Goal: Check status: Check status

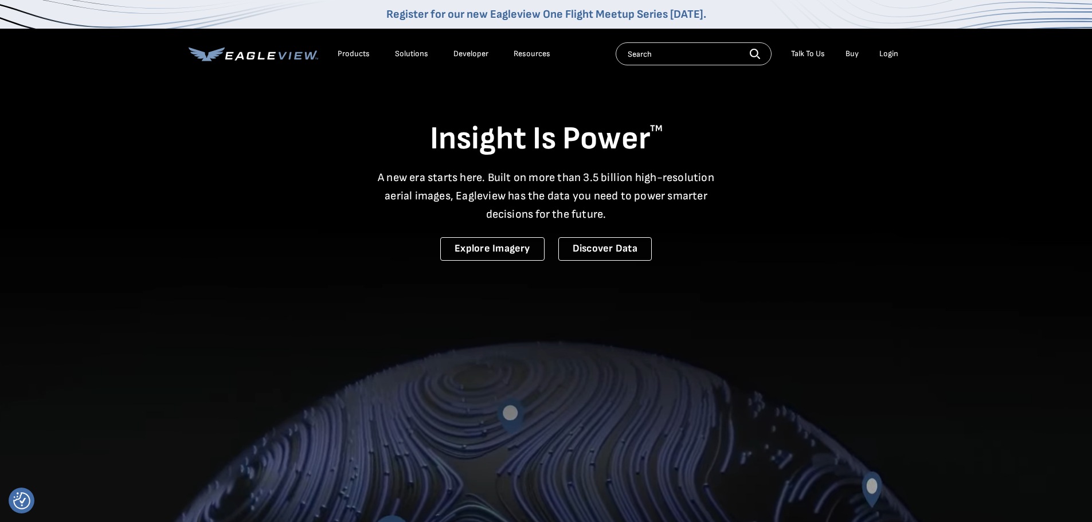
drag, startPoint x: 883, startPoint y: 52, endPoint x: 891, endPoint y: 61, distance: 12.2
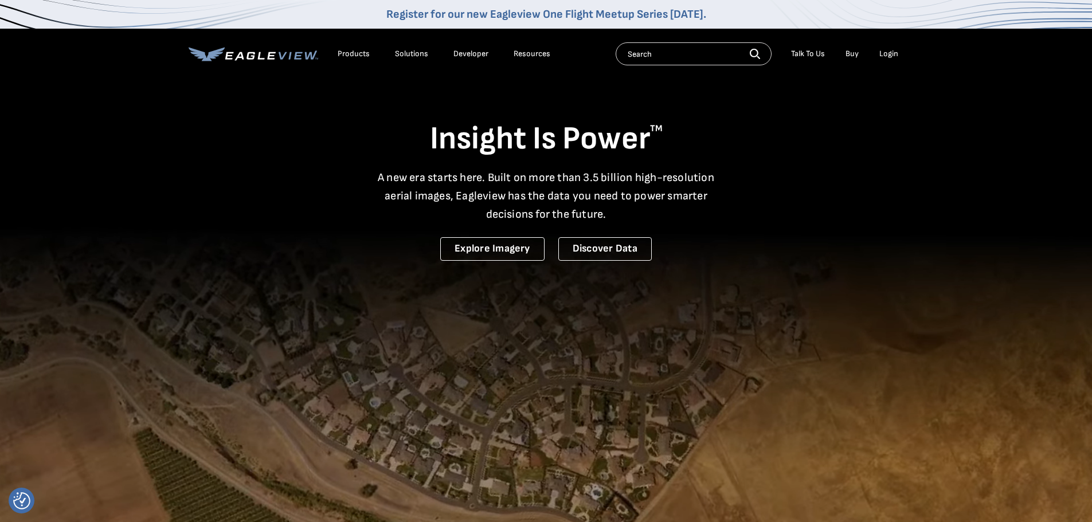
click at [885, 52] on div "Login" at bounding box center [888, 54] width 19 height 10
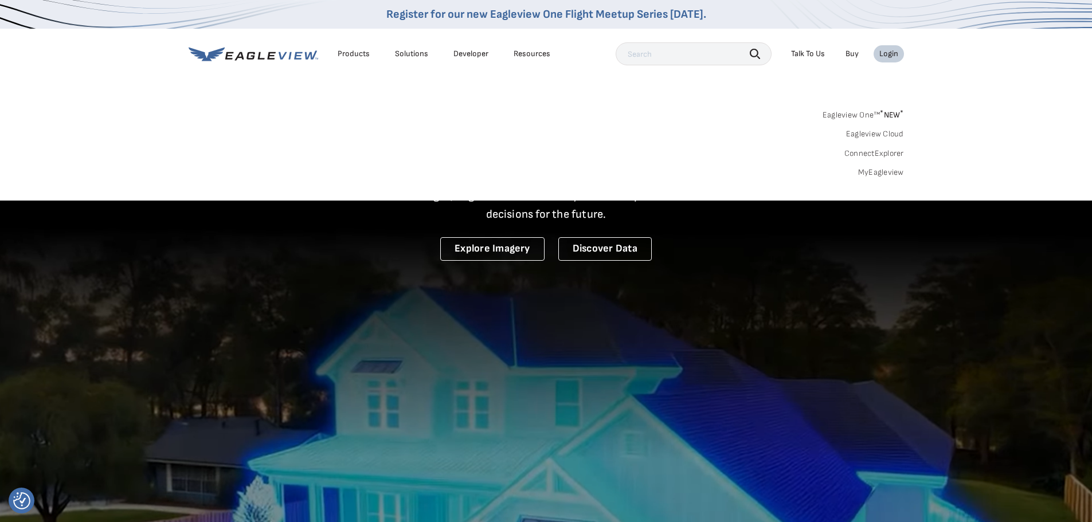
click at [890, 174] on link "MyEagleview" at bounding box center [881, 172] width 46 height 10
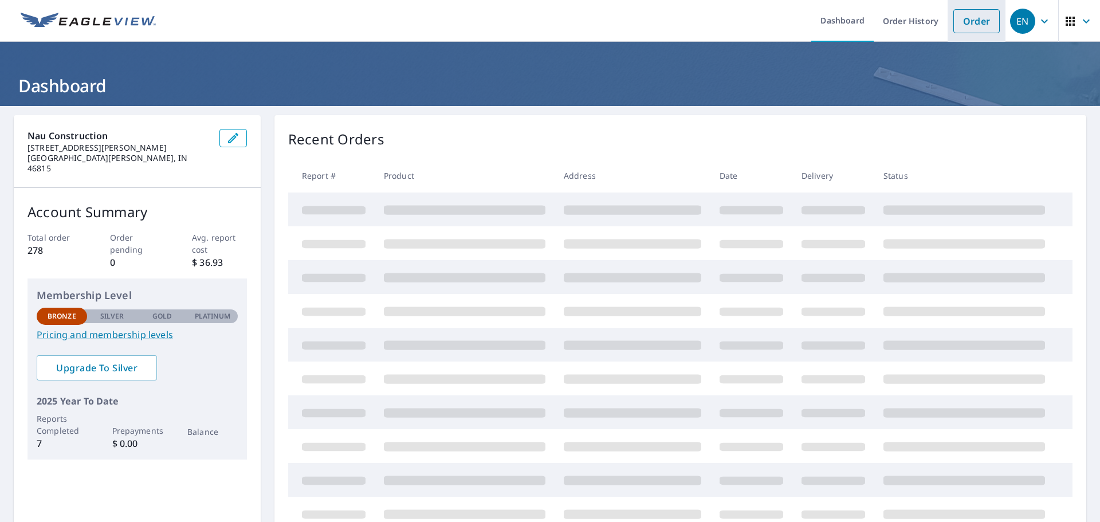
click at [957, 19] on link "Order" at bounding box center [977, 21] width 46 height 24
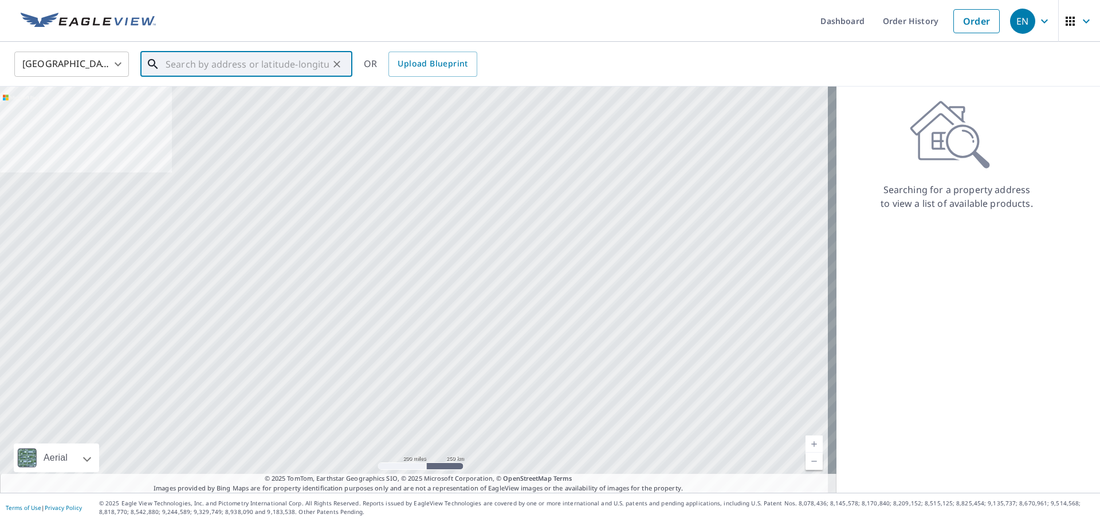
click at [181, 58] on input "text" at bounding box center [247, 64] width 163 height 32
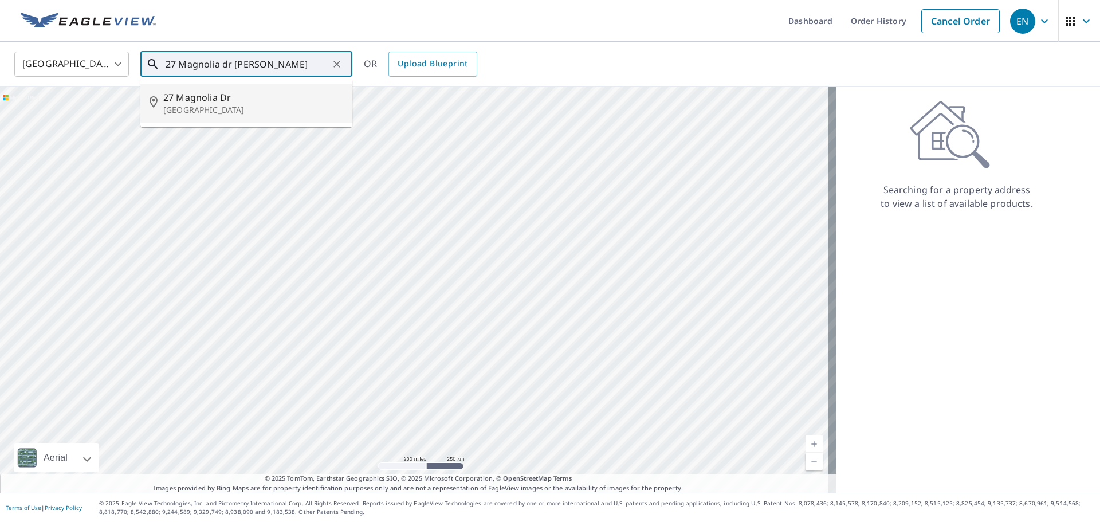
click at [240, 105] on p "Belleville, IL 62221" at bounding box center [253, 109] width 180 height 11
type input "27 Magnolia Dr Belleville, IL 62221"
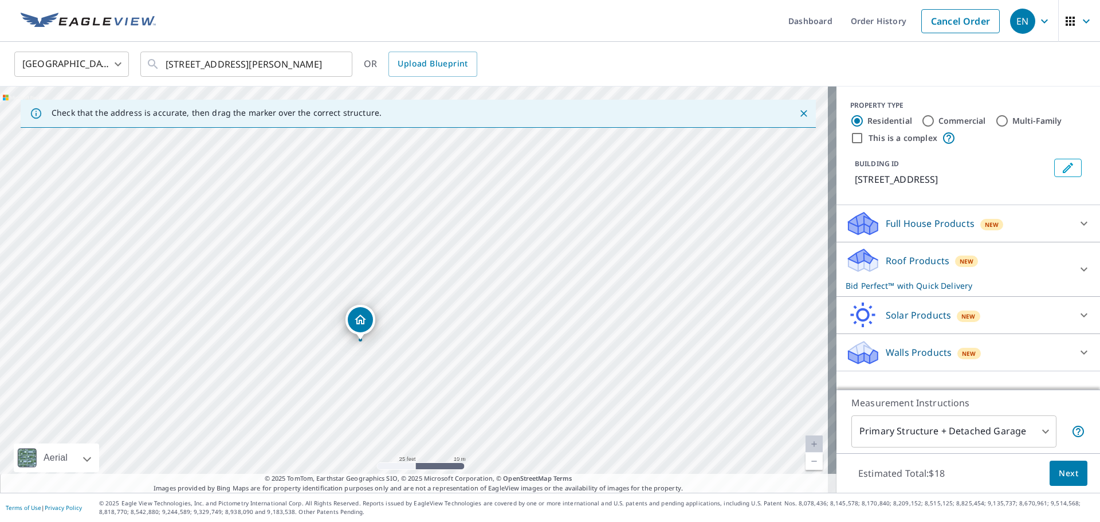
drag, startPoint x: 342, startPoint y: 220, endPoint x: 296, endPoint y: 280, distance: 75.6
click at [298, 283] on div "27 Magnolia Dr Belleville, IL 62221" at bounding box center [418, 290] width 837 height 406
click at [855, 21] on link "Order History" at bounding box center [879, 21] width 74 height 42
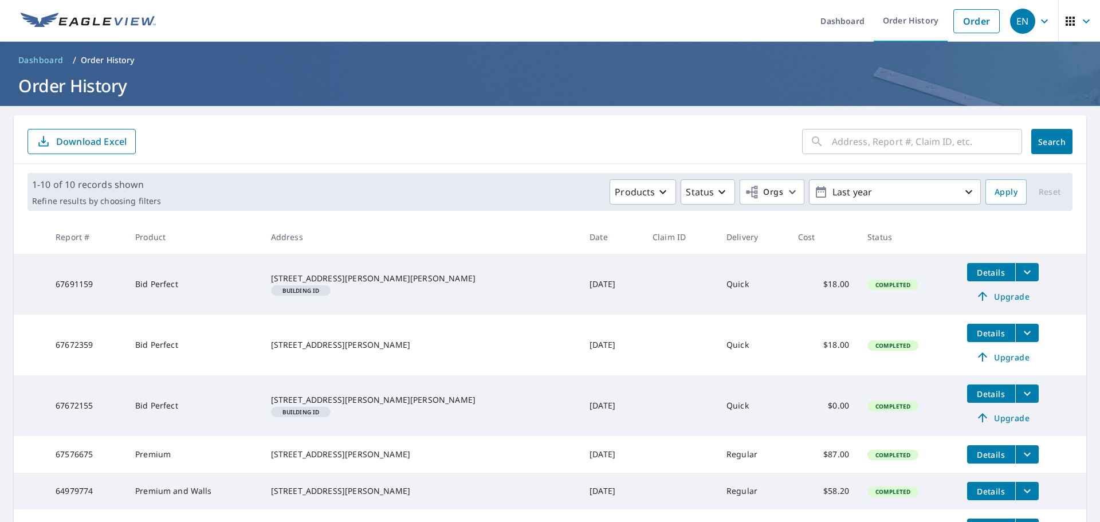
click at [974, 271] on span "Details" at bounding box center [991, 272] width 34 height 11
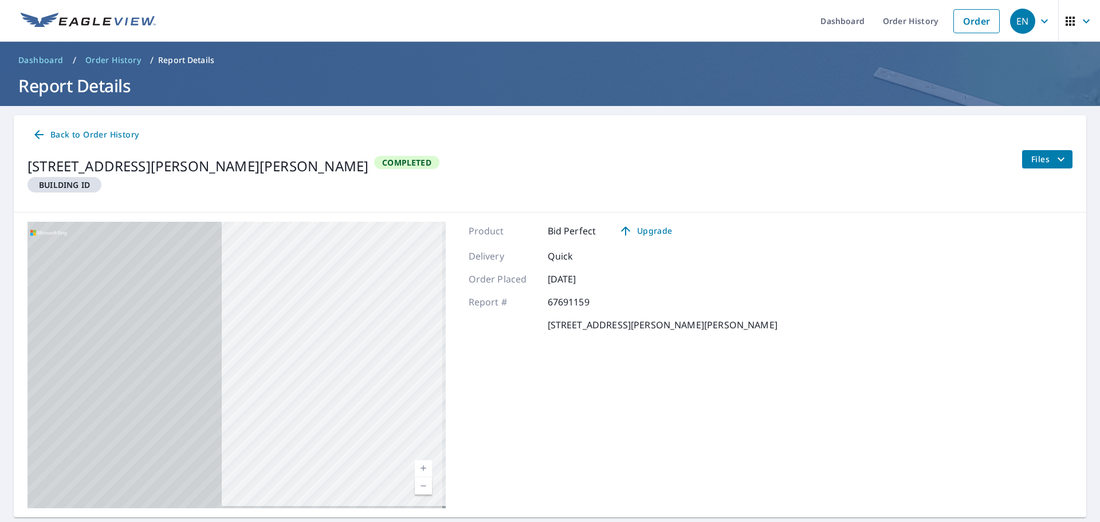
drag, startPoint x: 196, startPoint y: 352, endPoint x: 569, endPoint y: 349, distance: 373.1
click at [569, 349] on div "1146 Nuttman Ave Fort Wayne, IN 46807 1146 Nuttman Ave Fort Wayne, IN 46807 Aer…" at bounding box center [550, 365] width 1073 height 305
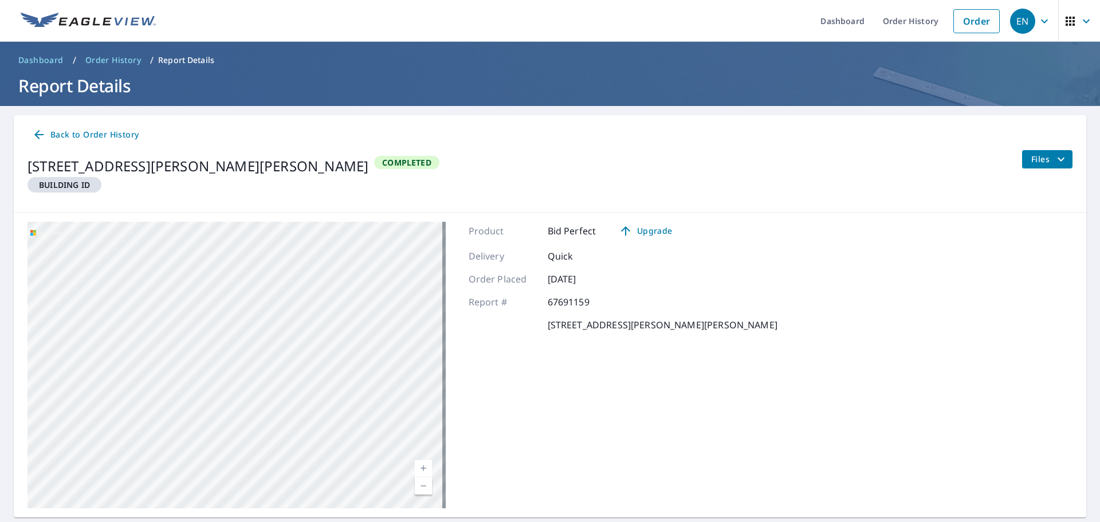
drag, startPoint x: 304, startPoint y: 311, endPoint x: 330, endPoint y: 291, distance: 33.1
click at [312, 295] on div "1146 Nuttman Ave Fort Wayne, IN 46807 1146 Nuttman Ave Fort Wayne, IN 46807" at bounding box center [237, 365] width 418 height 287
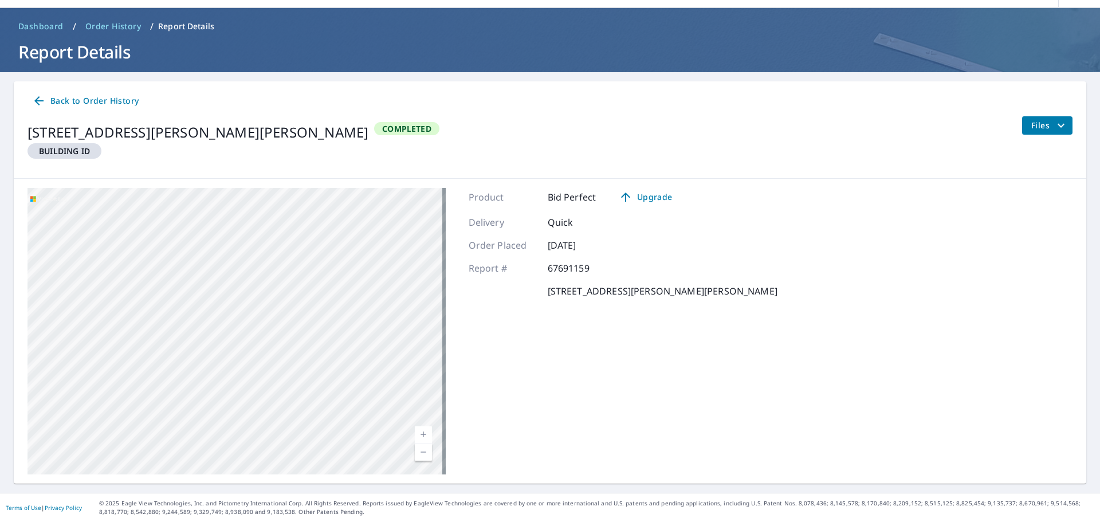
click at [1044, 127] on span "Files" at bounding box center [1050, 126] width 37 height 14
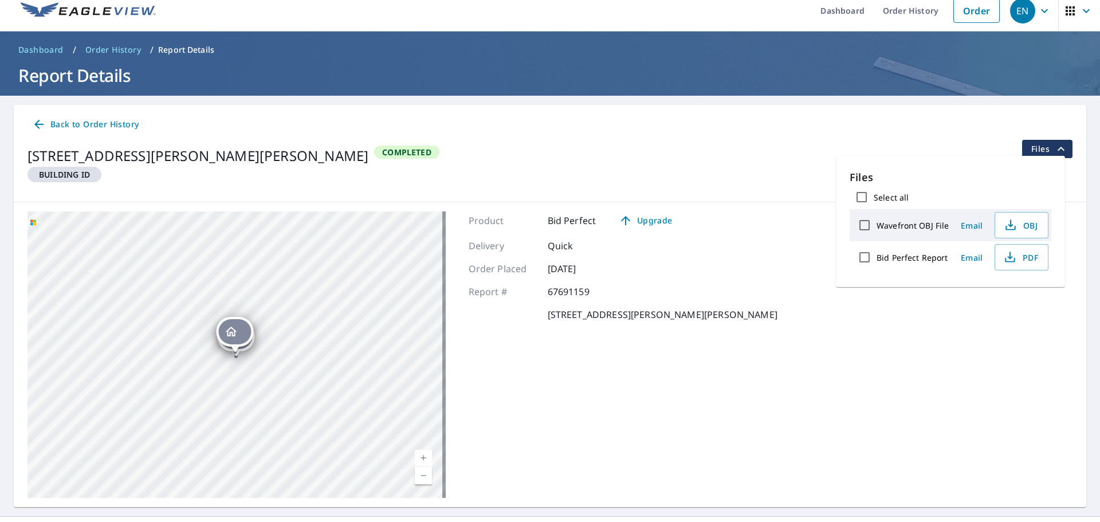
scroll to position [0, 0]
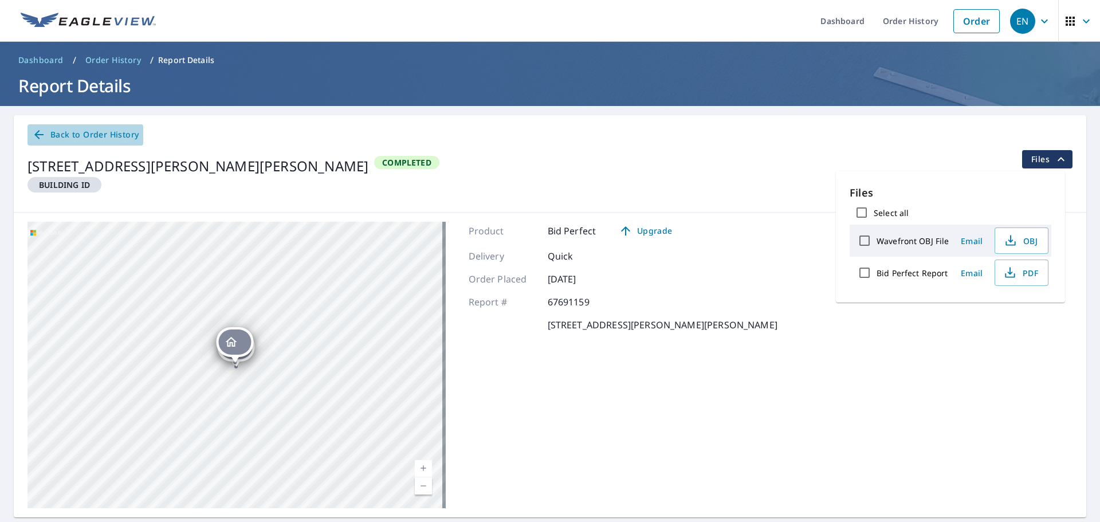
click at [42, 135] on icon at bounding box center [38, 134] width 9 height 9
